Goal: Task Accomplishment & Management: Complete application form

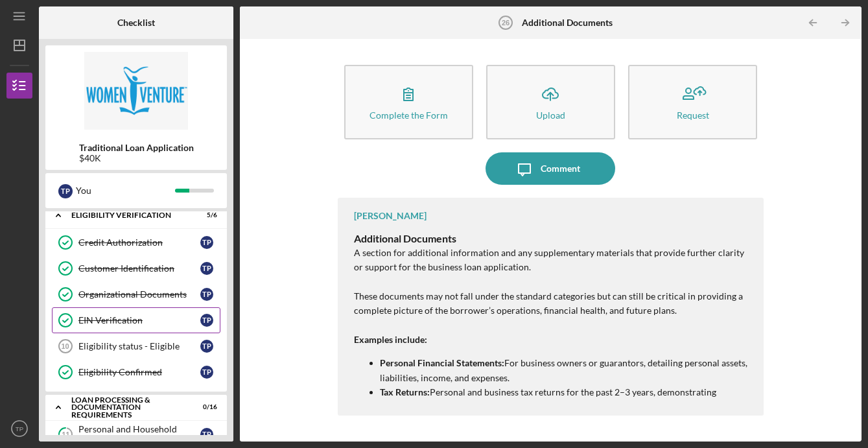
scroll to position [30, 0]
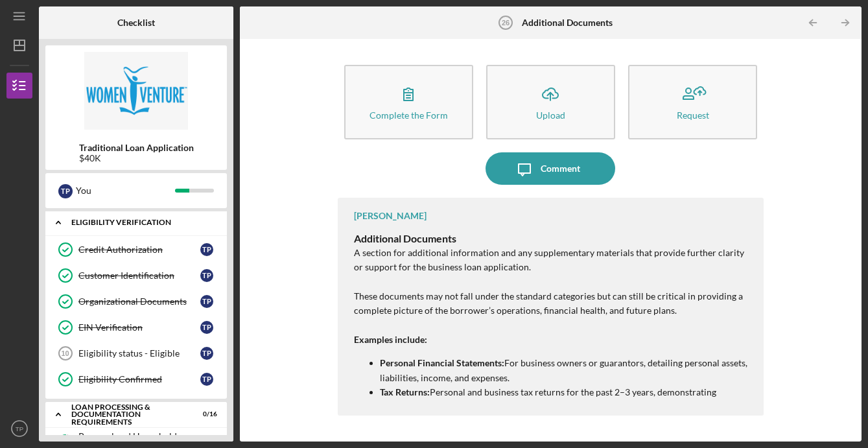
click at [54, 223] on icon "Icon/Expander" at bounding box center [58, 222] width 26 height 26
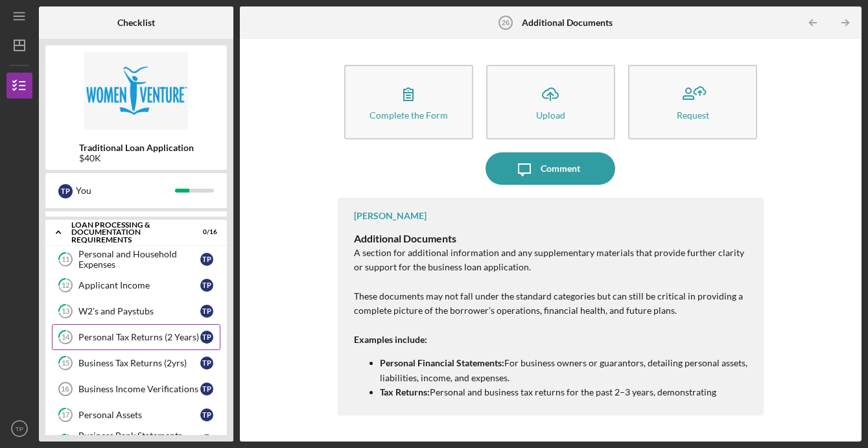
scroll to position [56, 0]
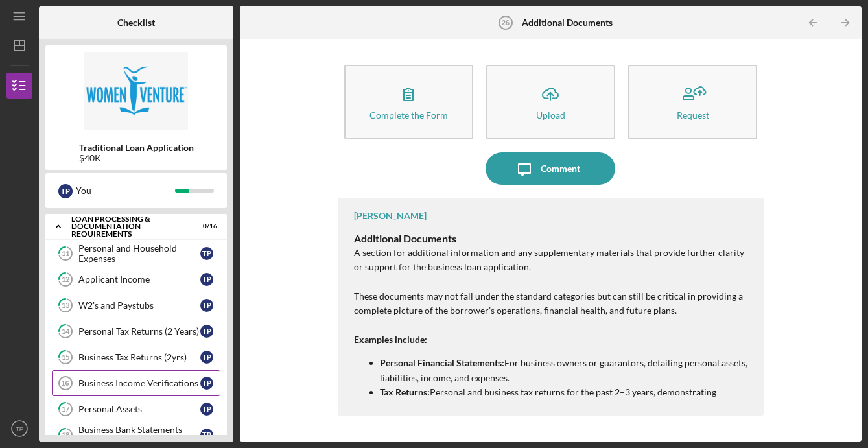
click at [112, 384] on div "Business Income Verifications" at bounding box center [139, 383] width 122 height 10
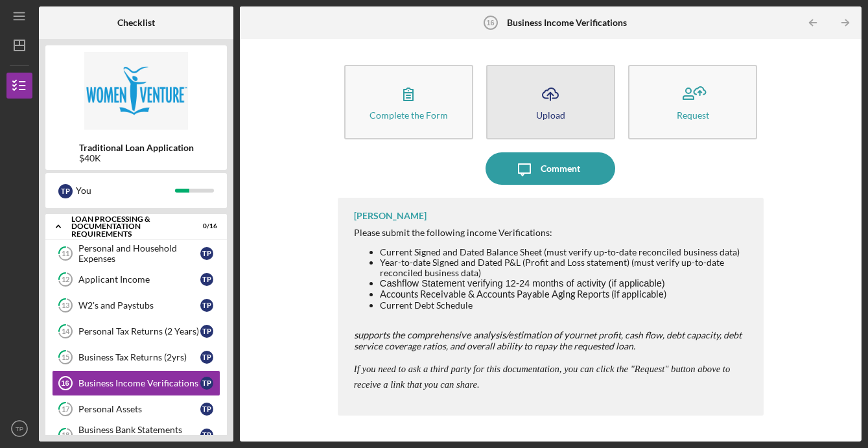
click at [532, 118] on button "Icon/Upload Upload" at bounding box center [550, 102] width 129 height 75
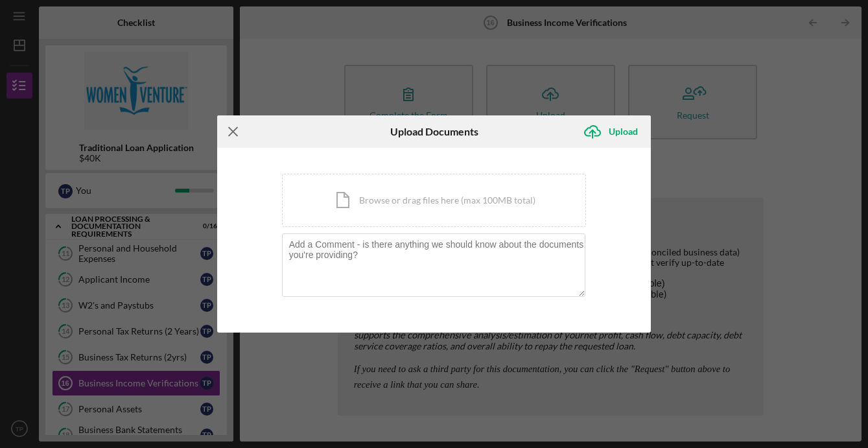
click at [232, 129] on icon "Icon/Menu Close" at bounding box center [233, 131] width 32 height 32
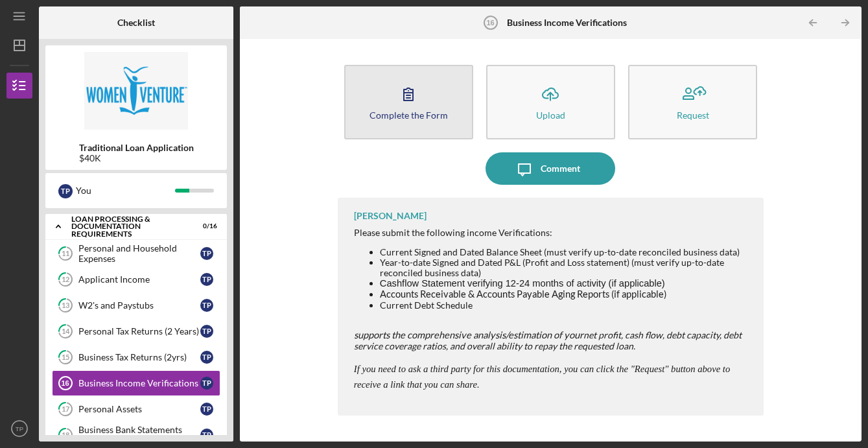
click at [405, 112] on div "Complete the Form" at bounding box center [409, 115] width 78 height 10
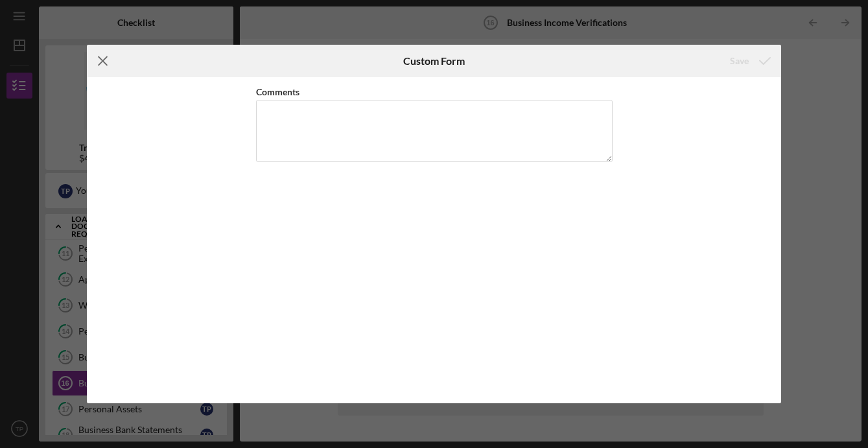
click at [105, 58] on line at bounding box center [103, 61] width 8 height 8
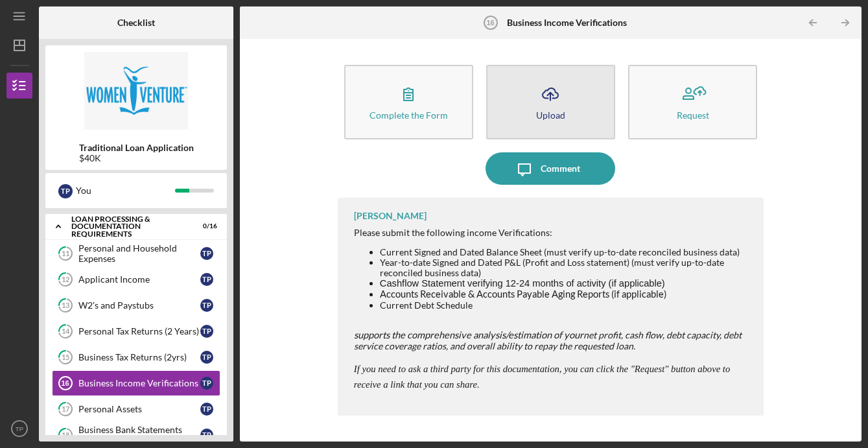
click at [556, 98] on icon "button" at bounding box center [551, 93] width 16 height 10
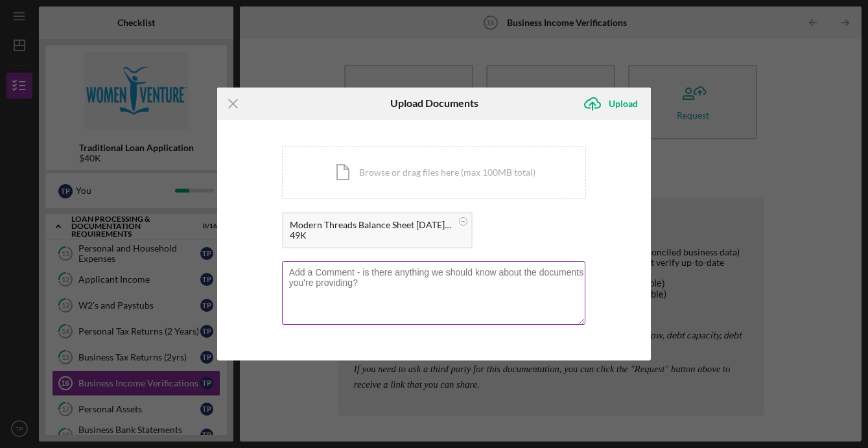
click at [321, 311] on textarea at bounding box center [434, 293] width 304 height 64
type textarea "Balance Sheet"
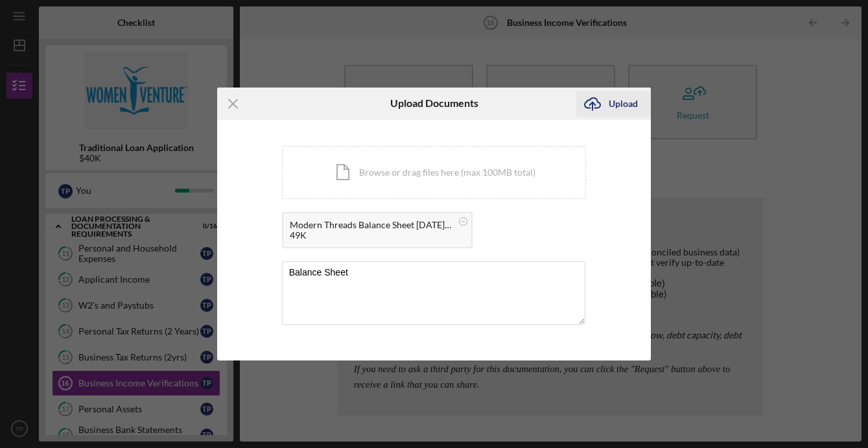
click at [607, 106] on icon "Icon/Upload" at bounding box center [592, 104] width 32 height 32
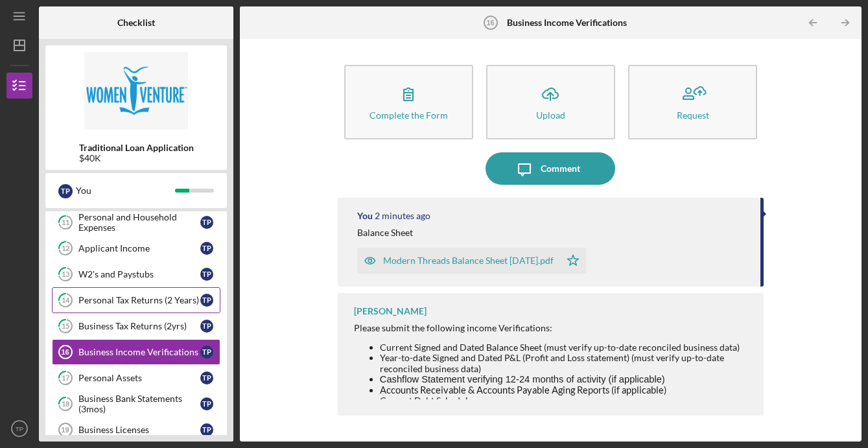
scroll to position [97, 0]
